Goal: Manage account settings

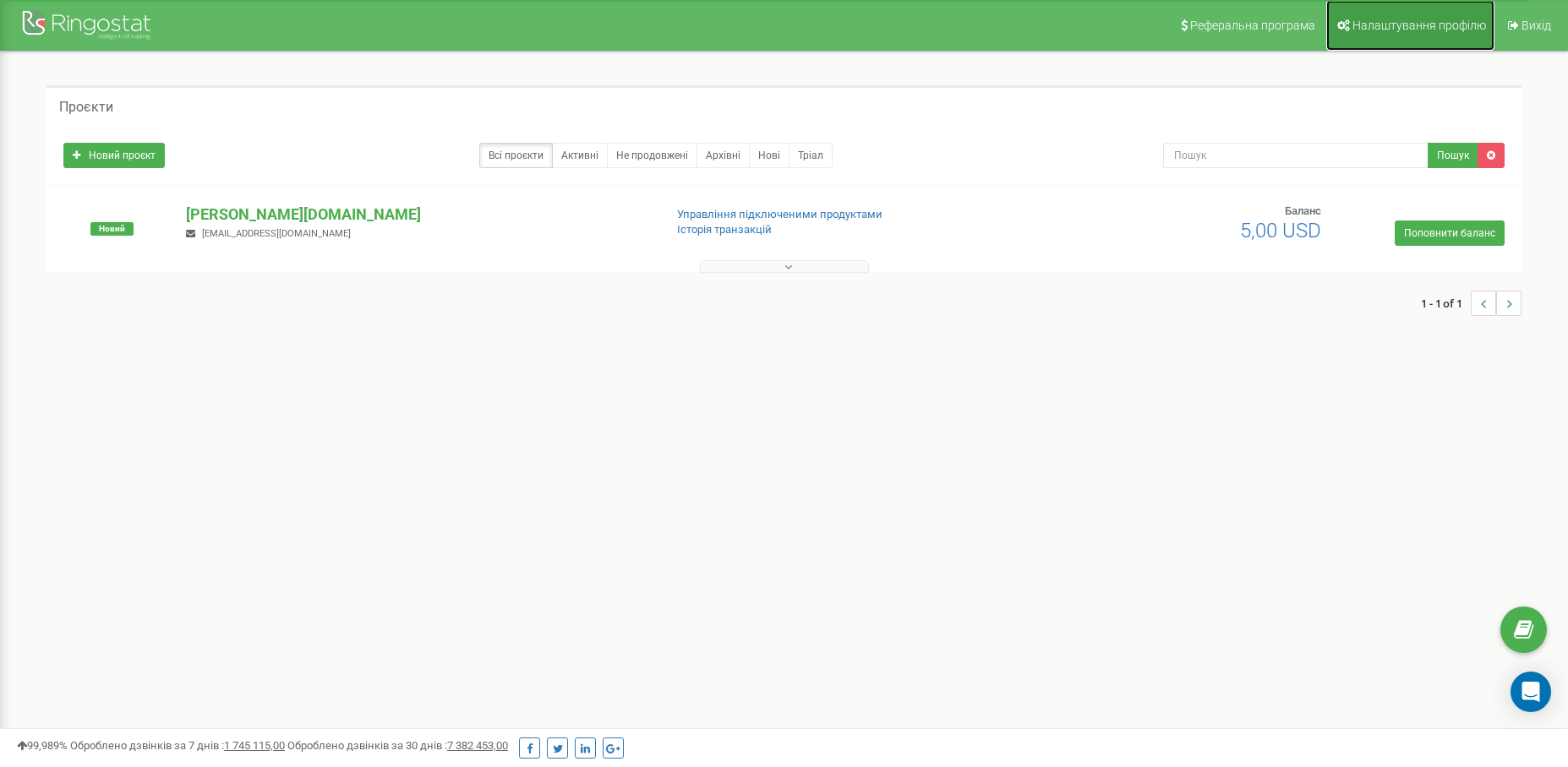
click at [1402, 30] on span "Налаштування профілю" at bounding box center [1419, 25] width 134 height 14
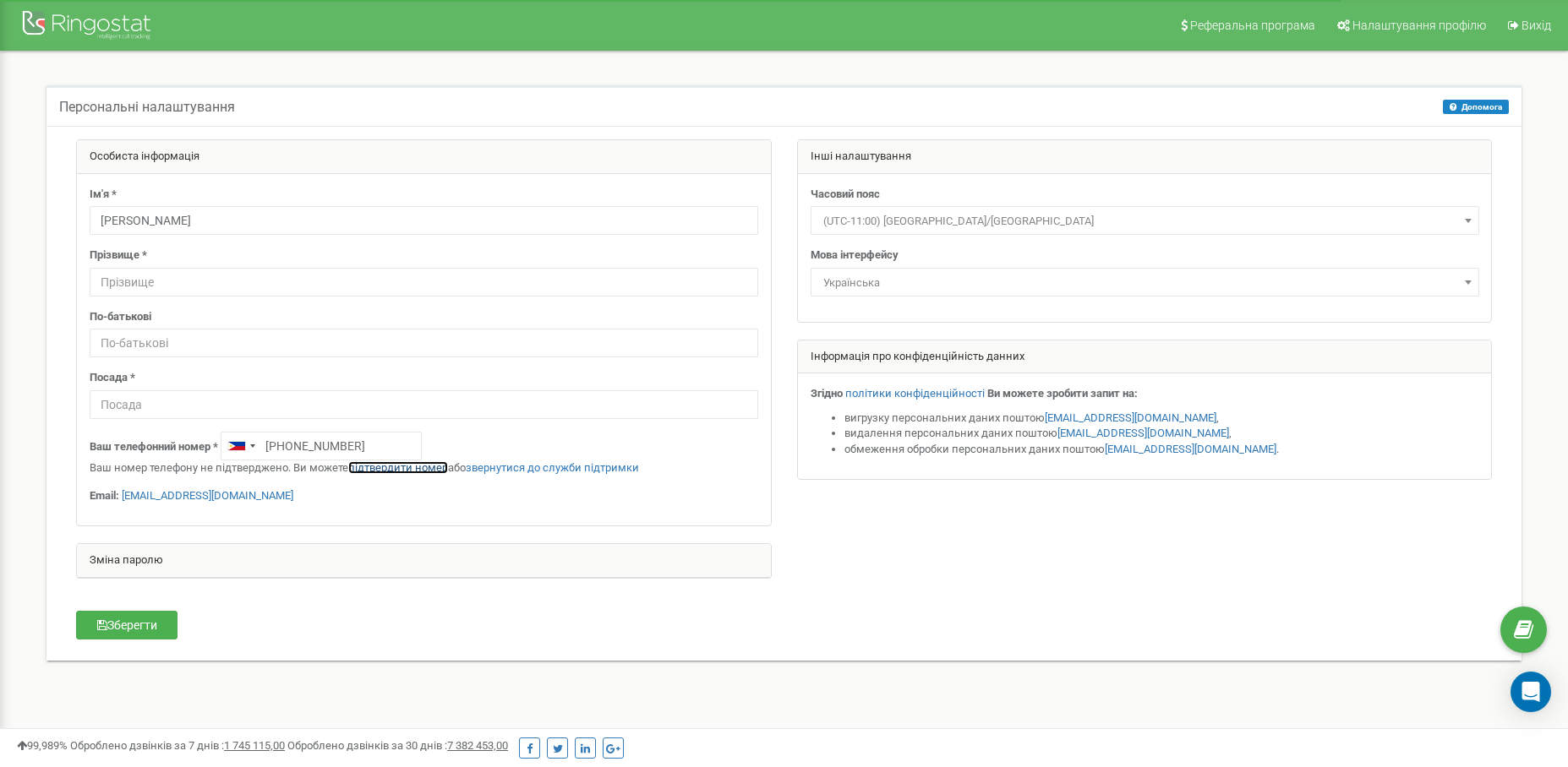
click at [415, 467] on link "підтвердити номер" at bounding box center [399, 467] width 100 height 13
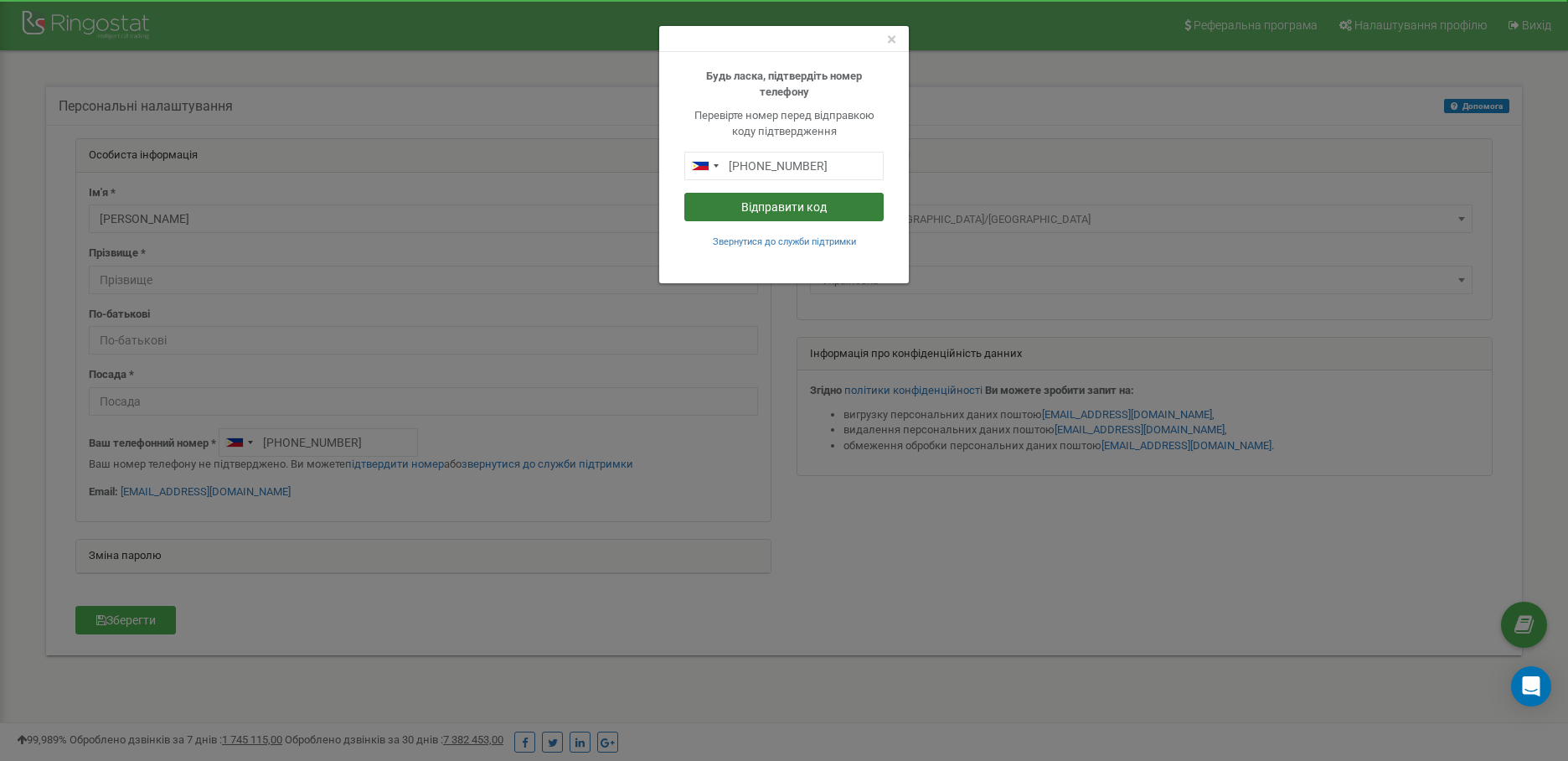
click at [762, 206] on button "Відправити код" at bounding box center [784, 207] width 200 height 29
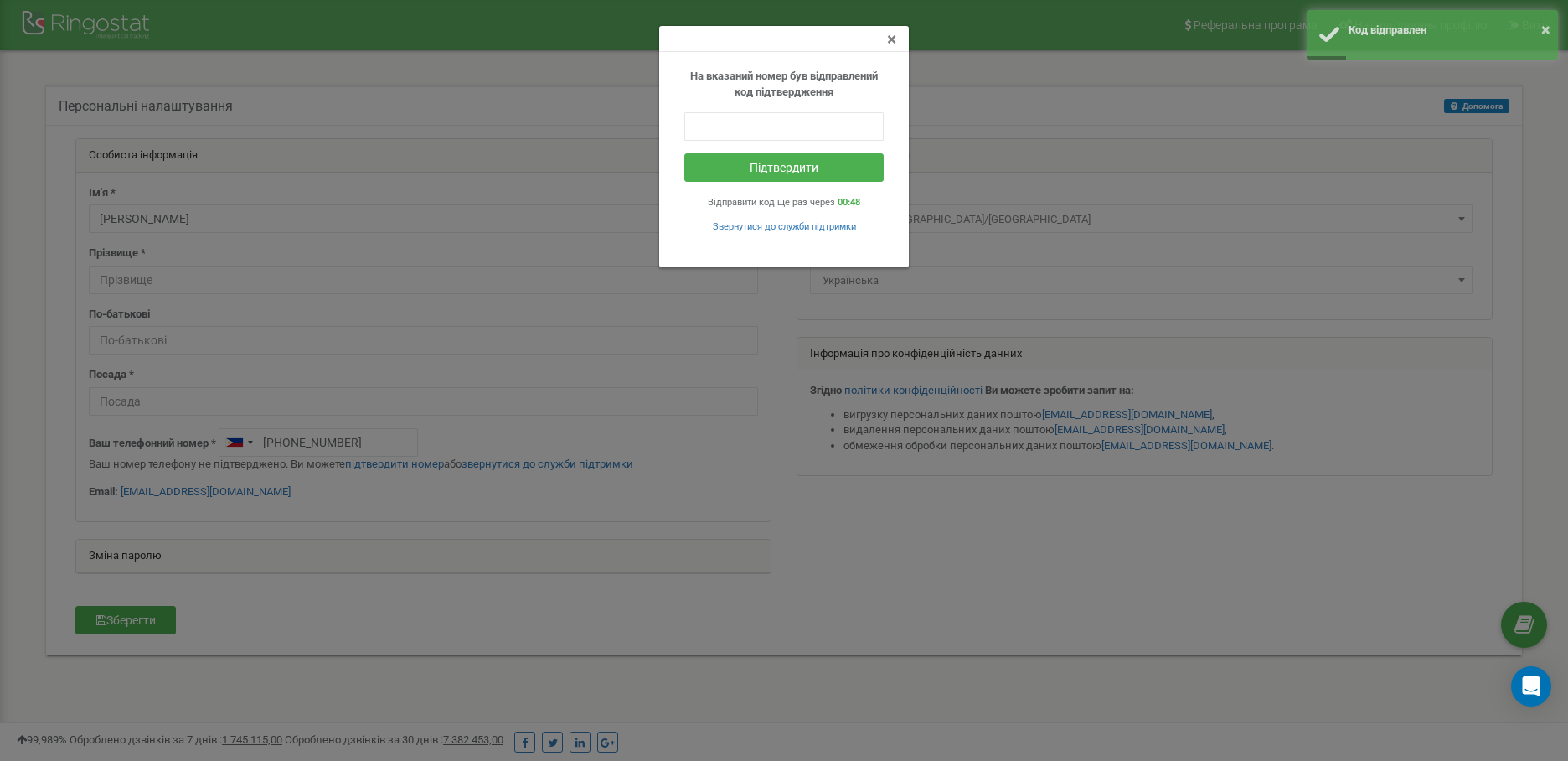
click at [892, 38] on span "×" at bounding box center [891, 39] width 9 height 20
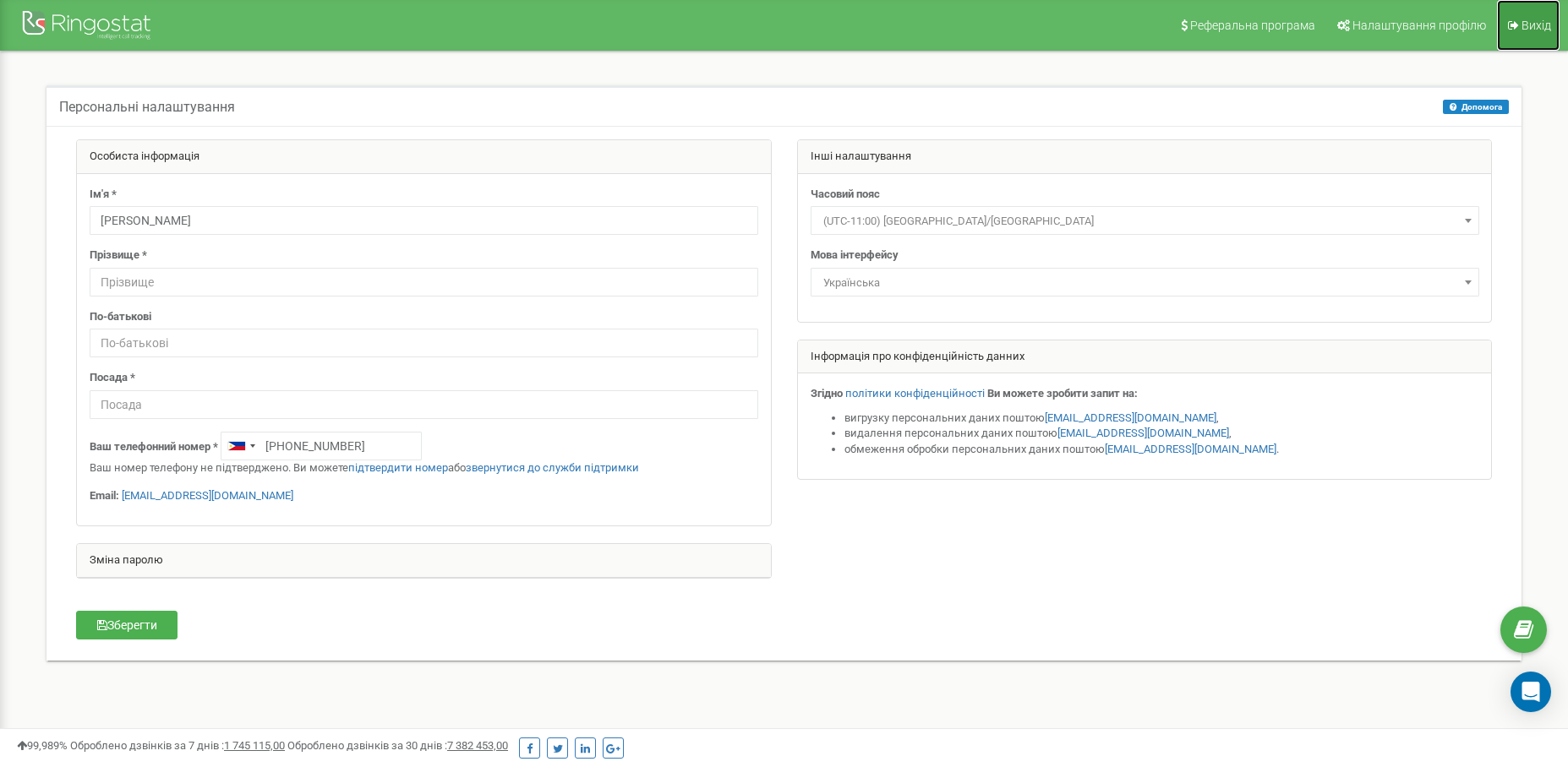
click at [1521, 24] on link "Вихід" at bounding box center [1528, 25] width 63 height 51
